Goal: Navigation & Orientation: Find specific page/section

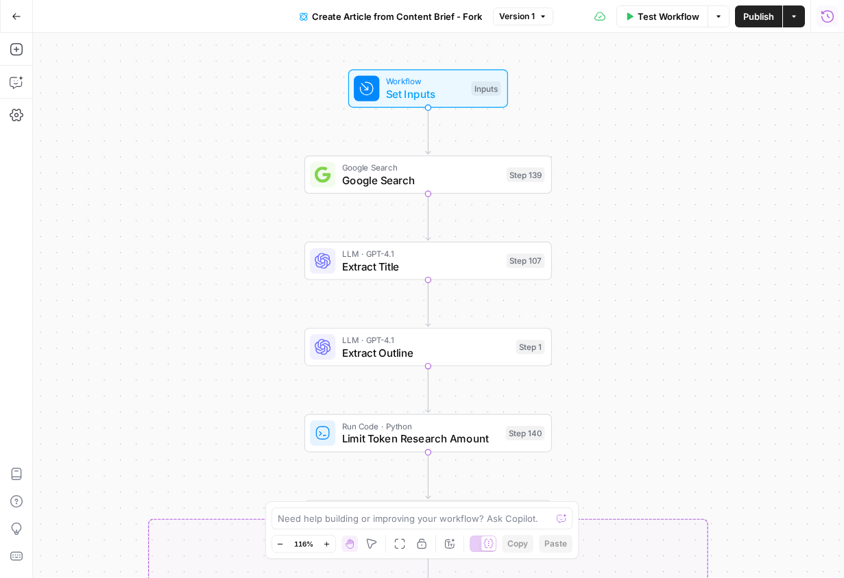
click at [19, 12] on icon "button" at bounding box center [17, 17] width 10 height 10
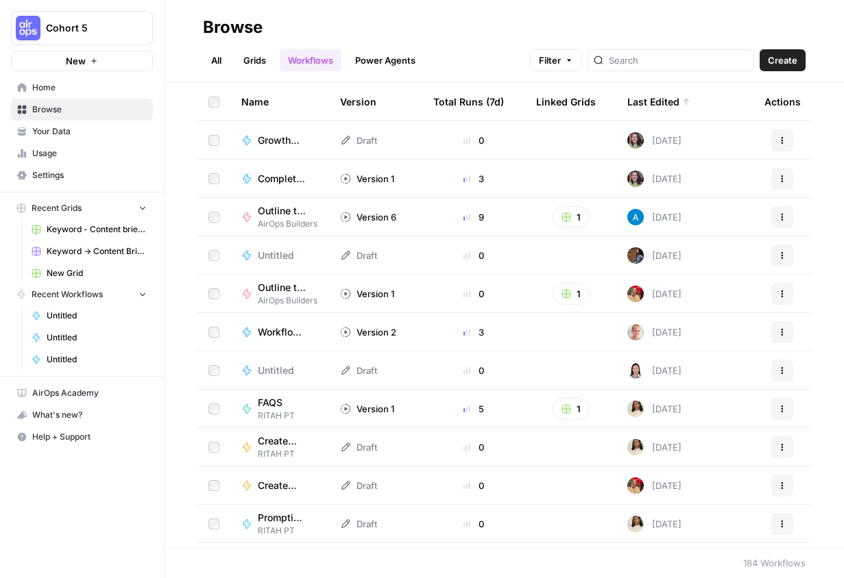
click at [45, 140] on link "Your Data" at bounding box center [82, 132] width 142 height 22
